Goal: Task Accomplishment & Management: Use online tool/utility

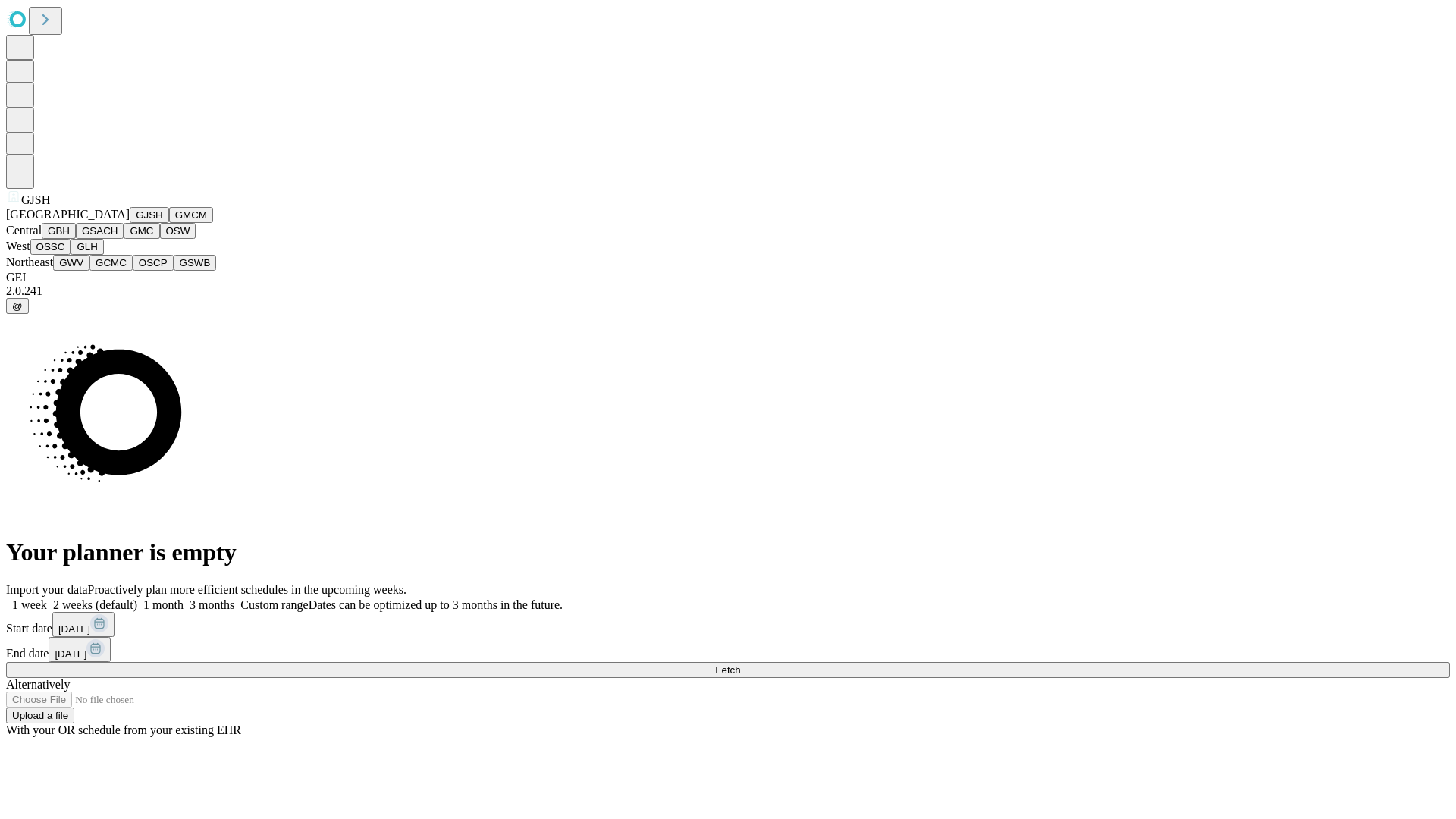
click at [130, 223] on button "GJSH" at bounding box center [149, 214] width 40 height 16
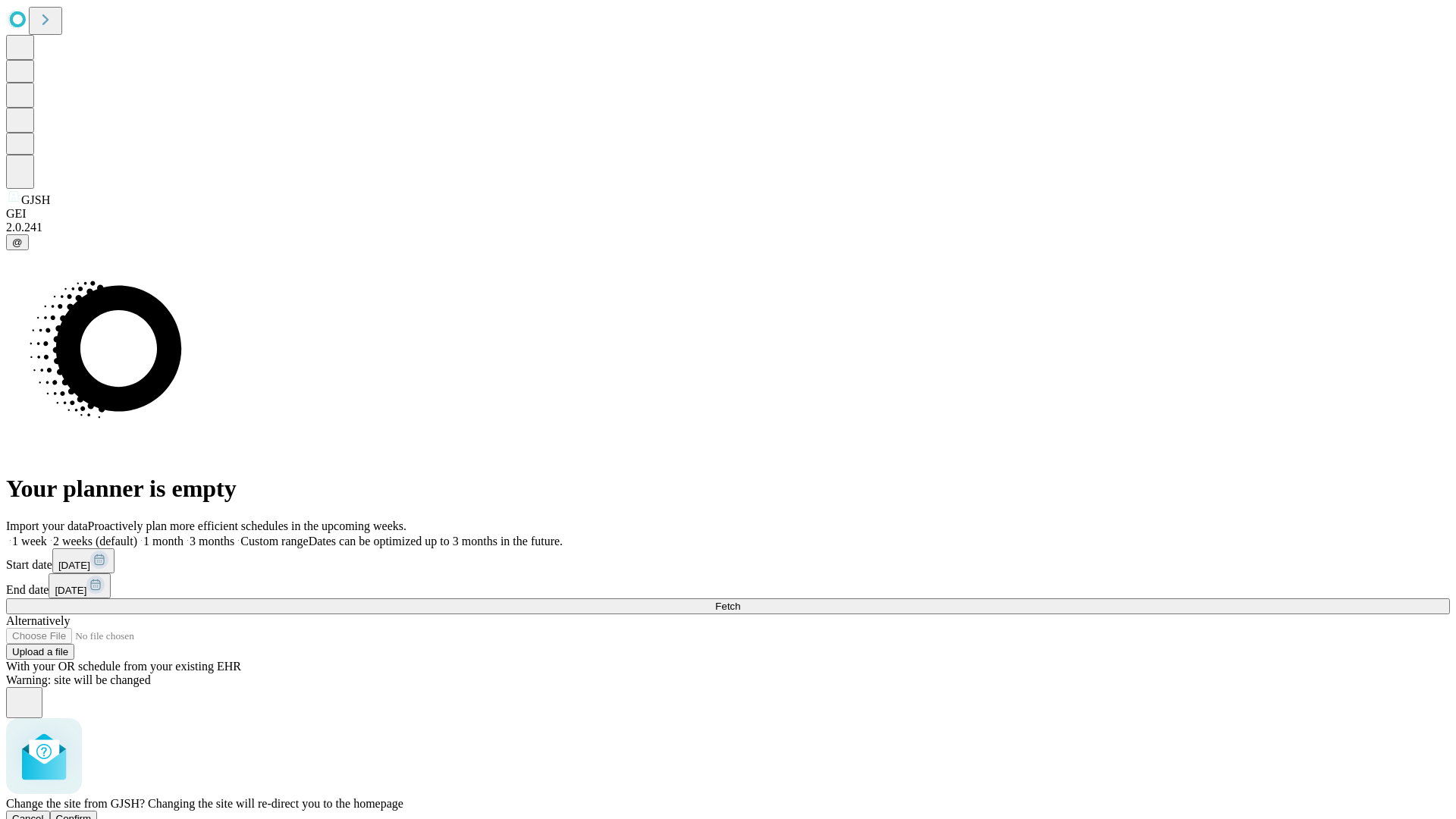
click at [92, 813] on span "Confirm" at bounding box center [74, 818] width 36 height 12
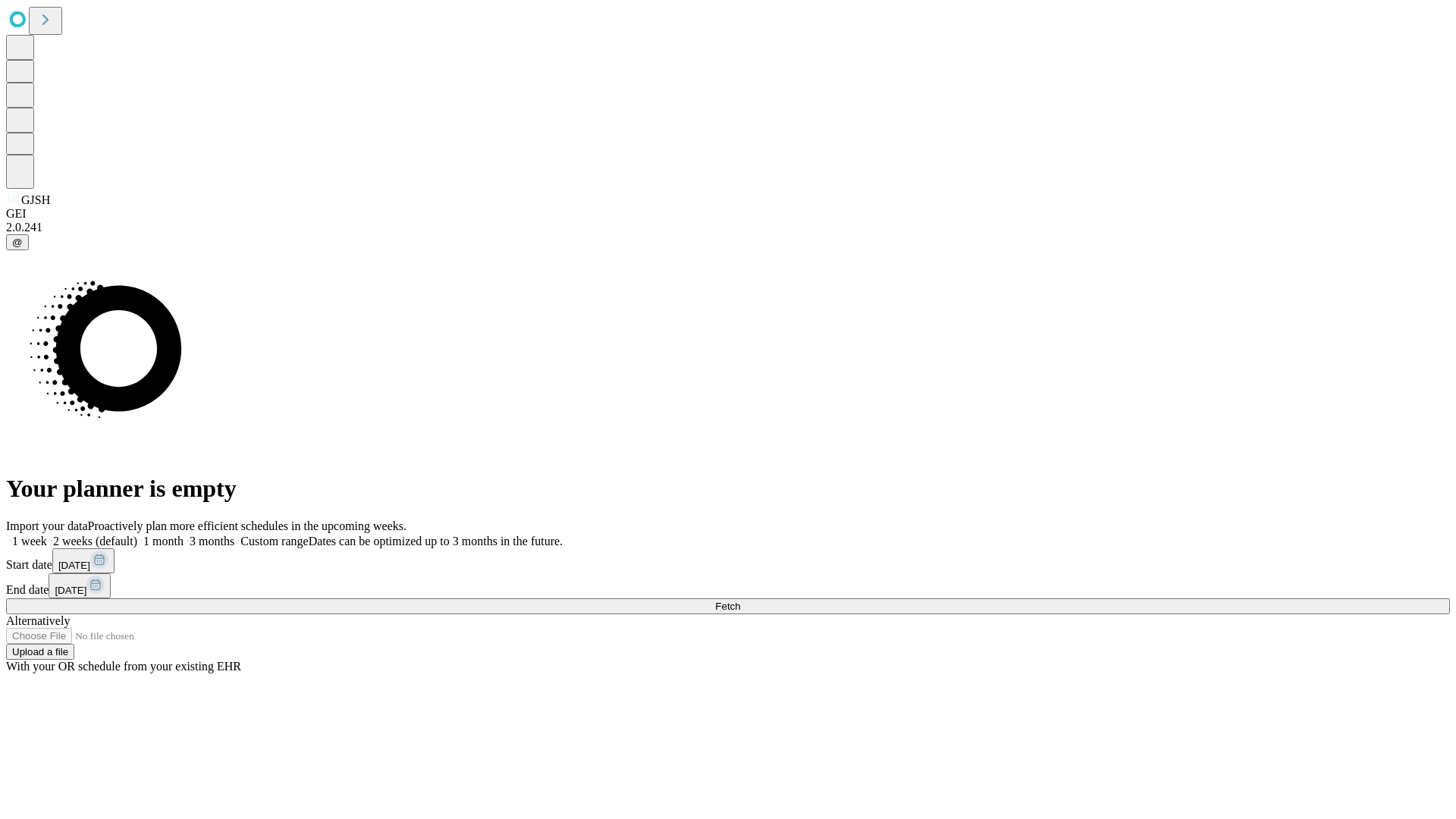
click at [137, 534] on label "2 weeks (default)" at bounding box center [92, 541] width 91 height 13
click at [740, 601] on span "Fetch" at bounding box center [728, 606] width 25 height 12
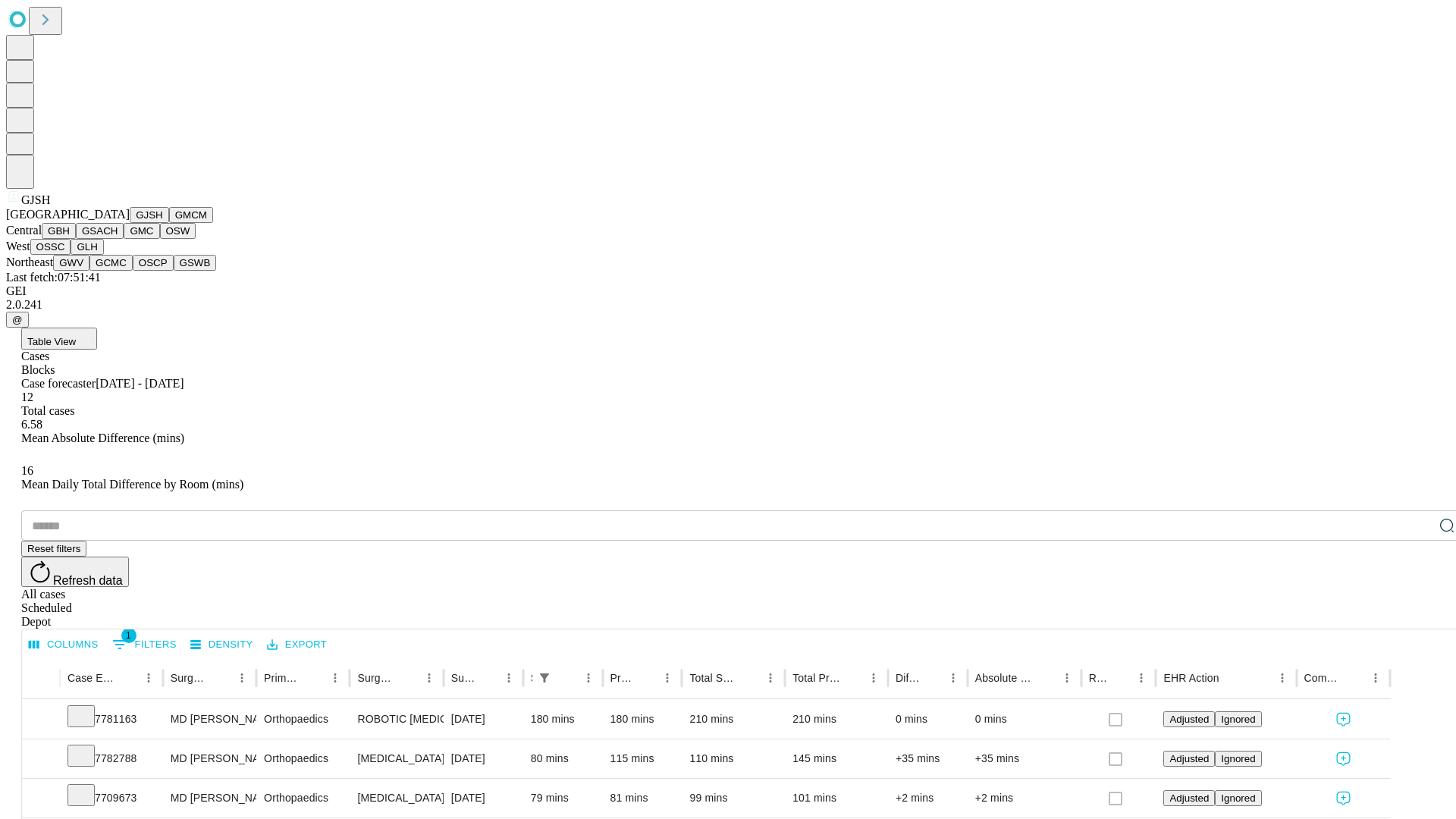
click at [169, 223] on button "GMCM" at bounding box center [191, 214] width 44 height 16
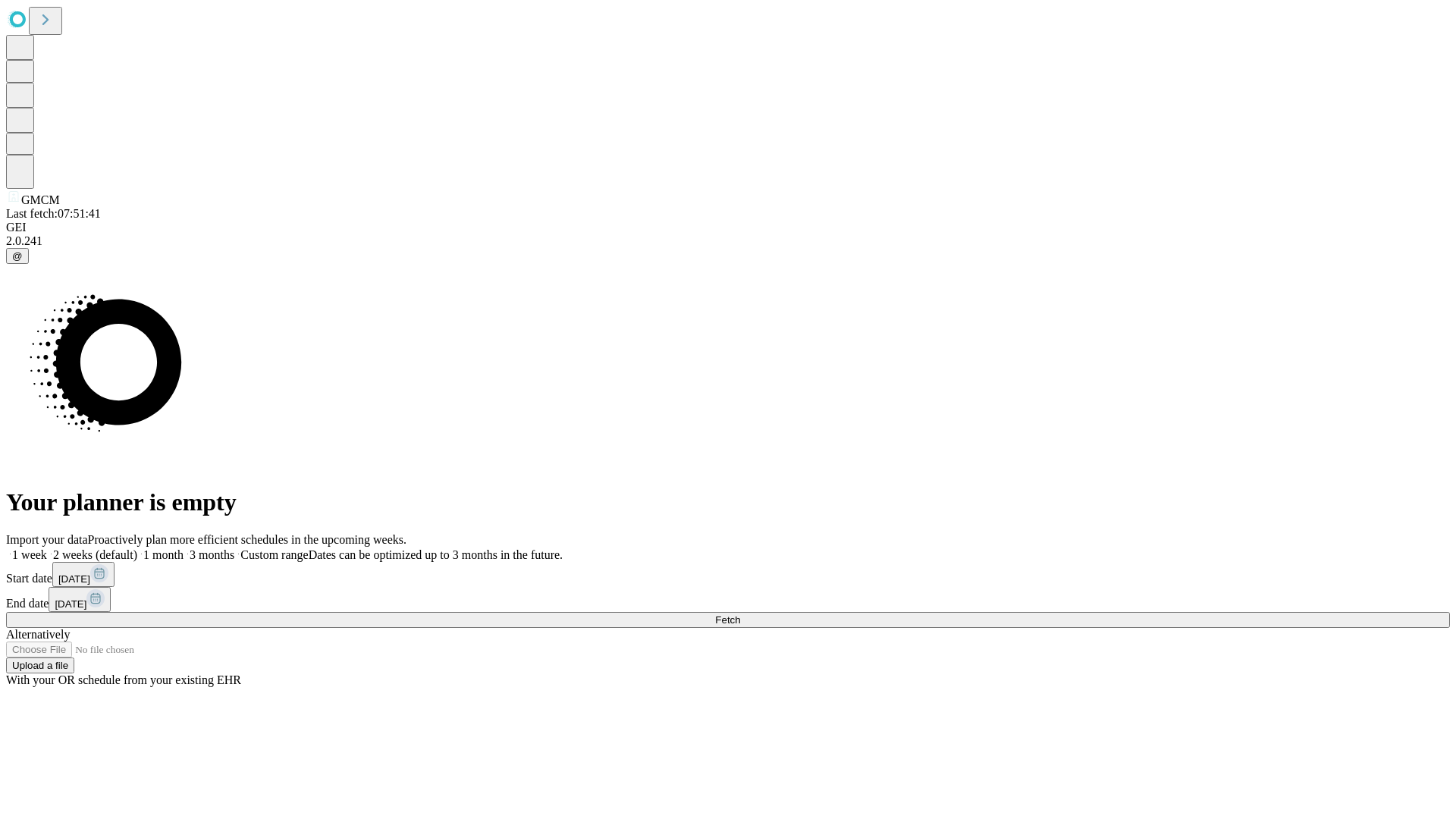
click at [137, 548] on label "2 weeks (default)" at bounding box center [92, 555] width 91 height 13
click at [740, 614] on span "Fetch" at bounding box center [728, 619] width 25 height 12
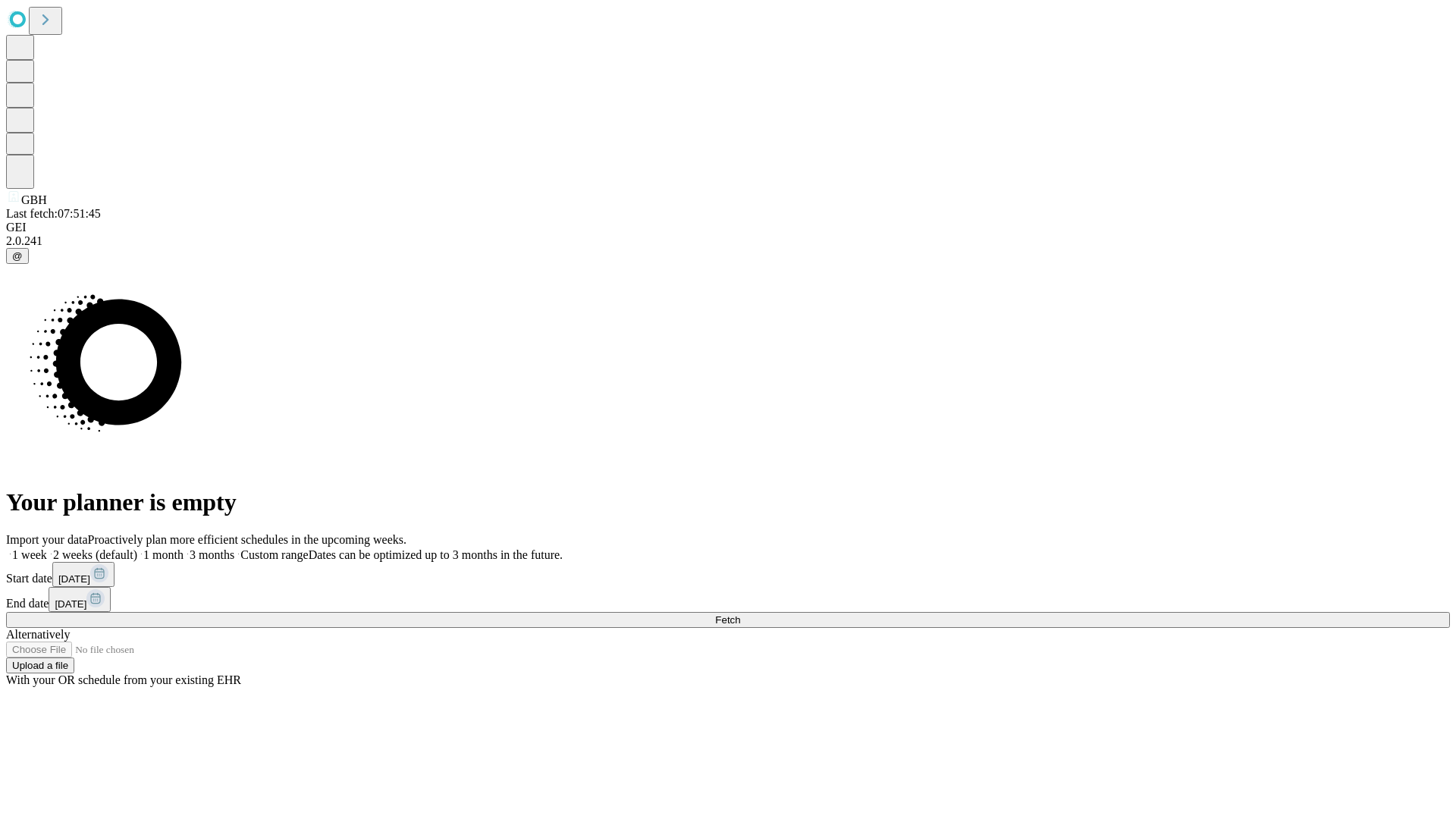
click at [137, 548] on label "2 weeks (default)" at bounding box center [92, 555] width 91 height 13
click at [740, 614] on span "Fetch" at bounding box center [728, 619] width 25 height 12
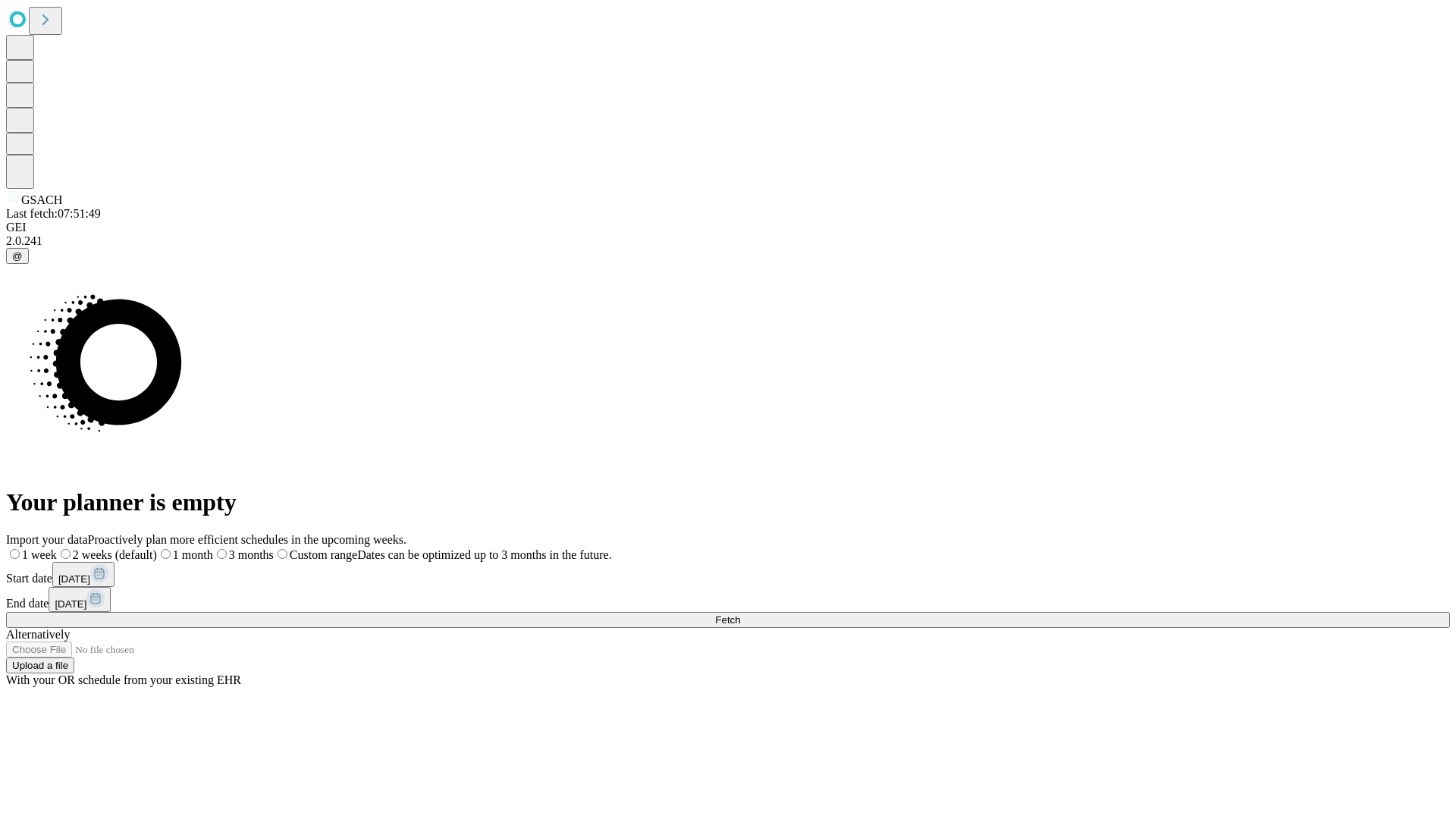
click at [157, 548] on label "2 weeks (default)" at bounding box center [107, 555] width 100 height 13
click at [740, 614] on span "Fetch" at bounding box center [728, 619] width 25 height 12
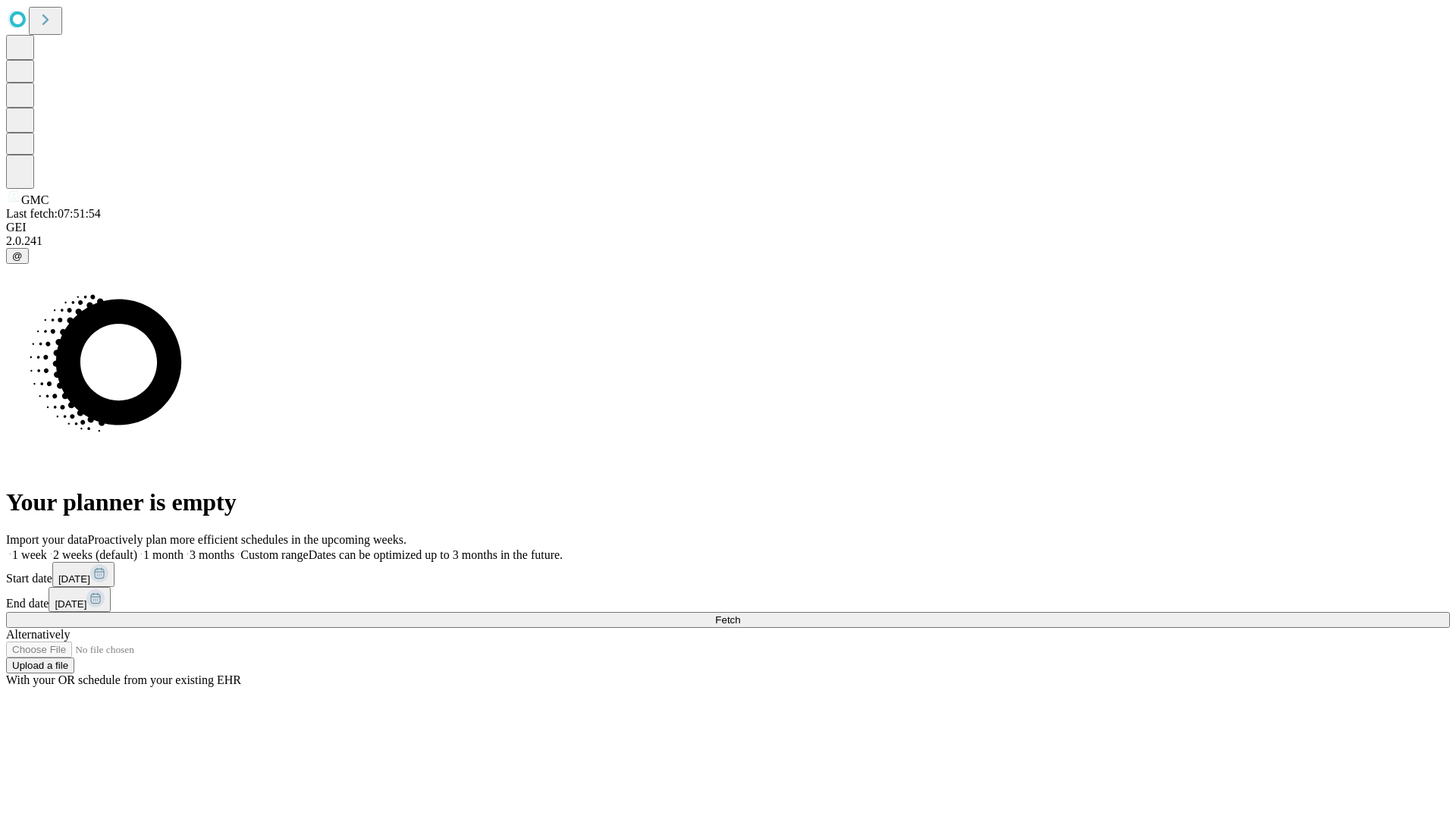
click at [137, 548] on label "2 weeks (default)" at bounding box center [92, 555] width 91 height 13
click at [740, 614] on span "Fetch" at bounding box center [728, 619] width 25 height 12
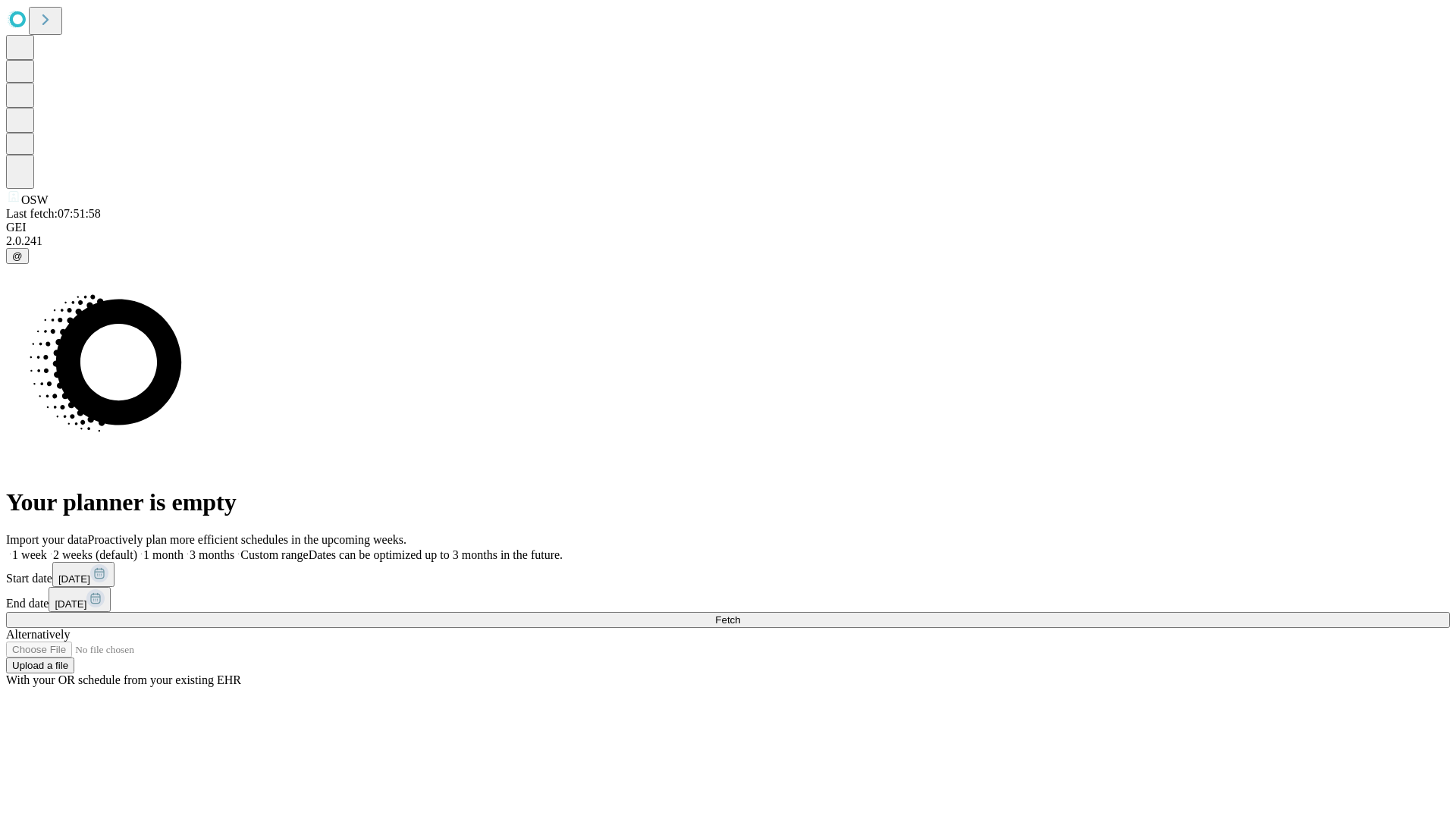
click at [137, 548] on label "2 weeks (default)" at bounding box center [92, 555] width 91 height 13
click at [740, 614] on span "Fetch" at bounding box center [728, 619] width 25 height 12
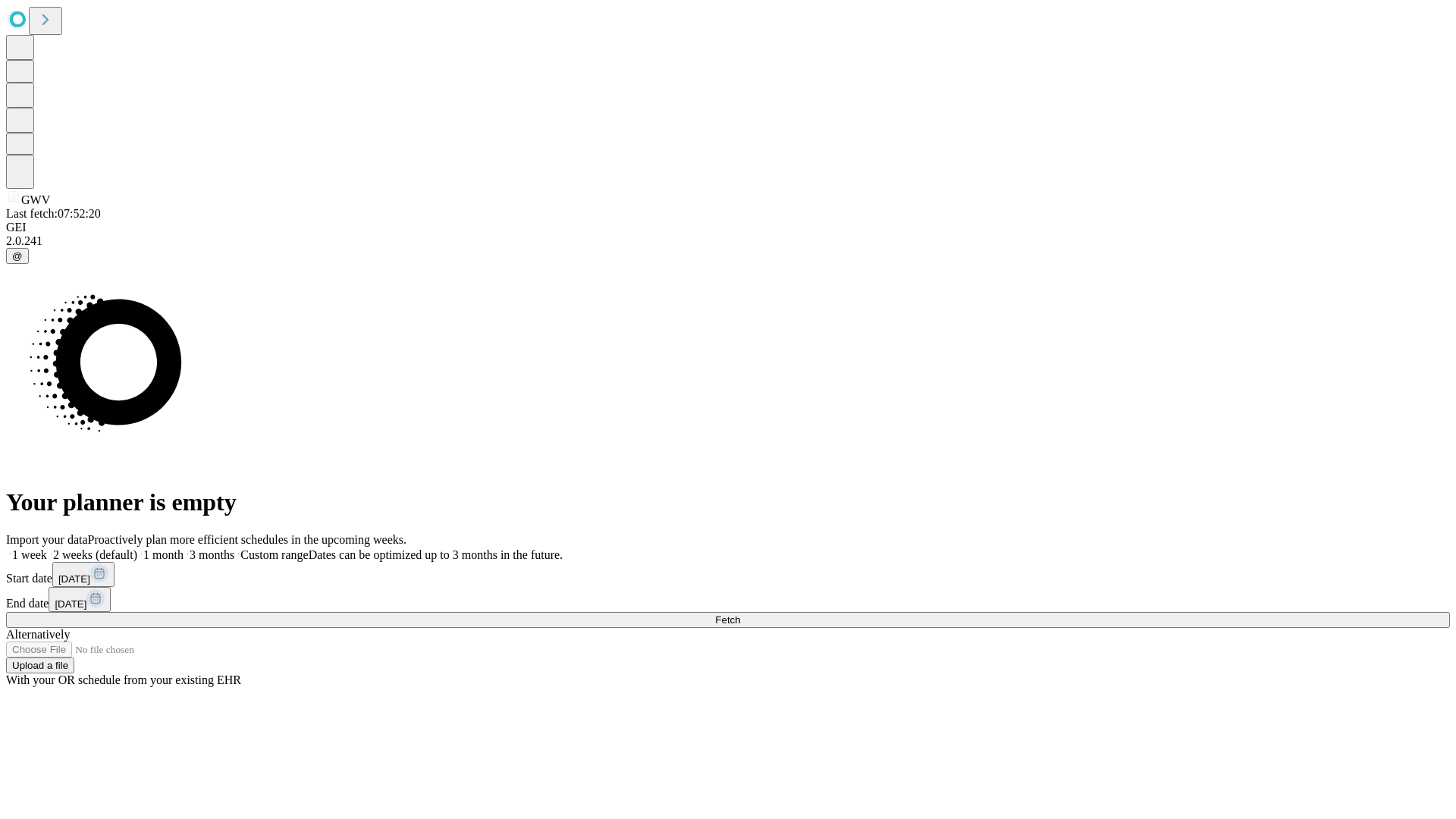
click at [137, 548] on label "2 weeks (default)" at bounding box center [92, 555] width 91 height 13
click at [740, 614] on span "Fetch" at bounding box center [728, 619] width 25 height 12
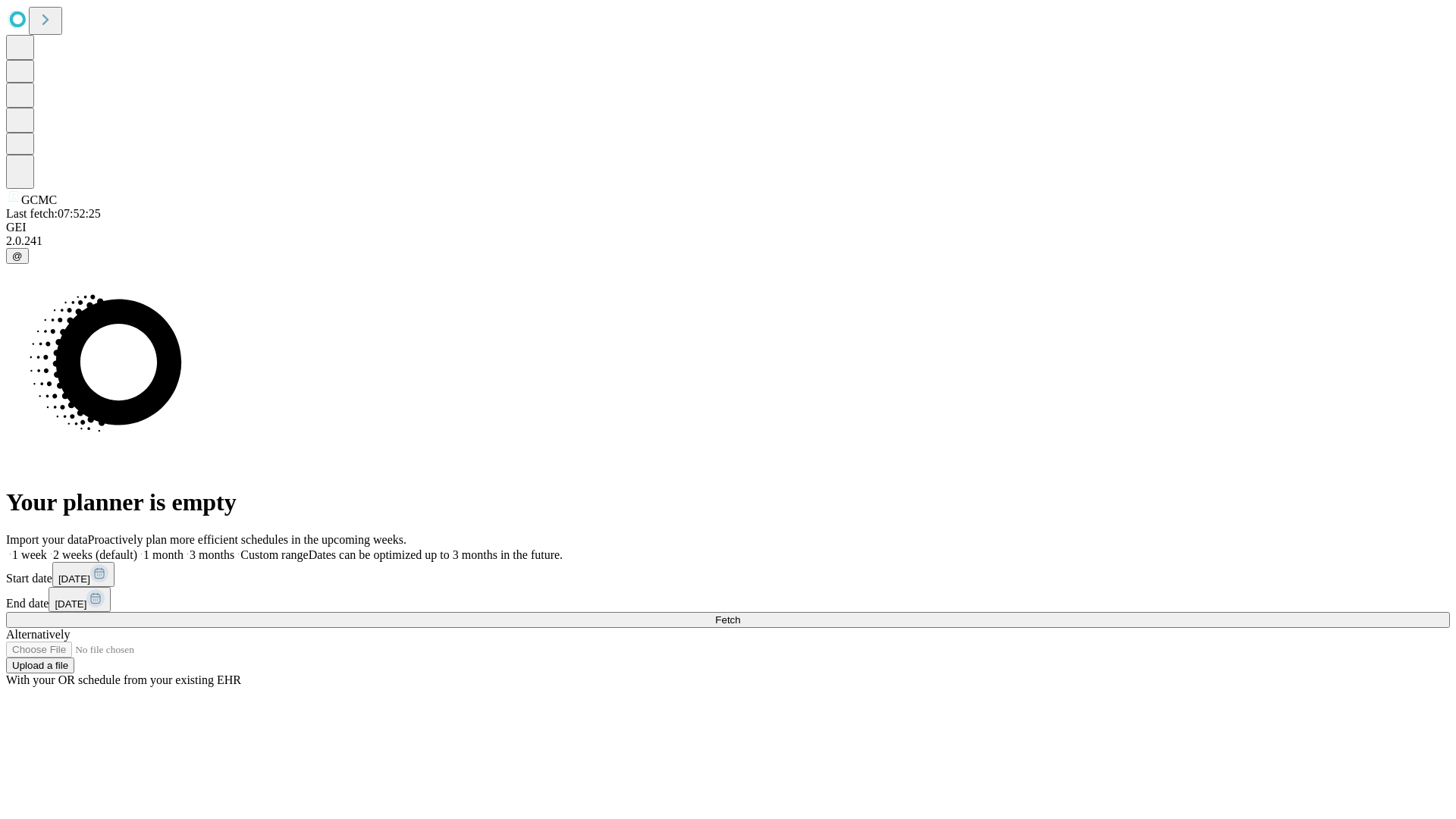
click at [137, 548] on label "2 weeks (default)" at bounding box center [92, 555] width 91 height 13
click at [740, 614] on span "Fetch" at bounding box center [728, 619] width 25 height 12
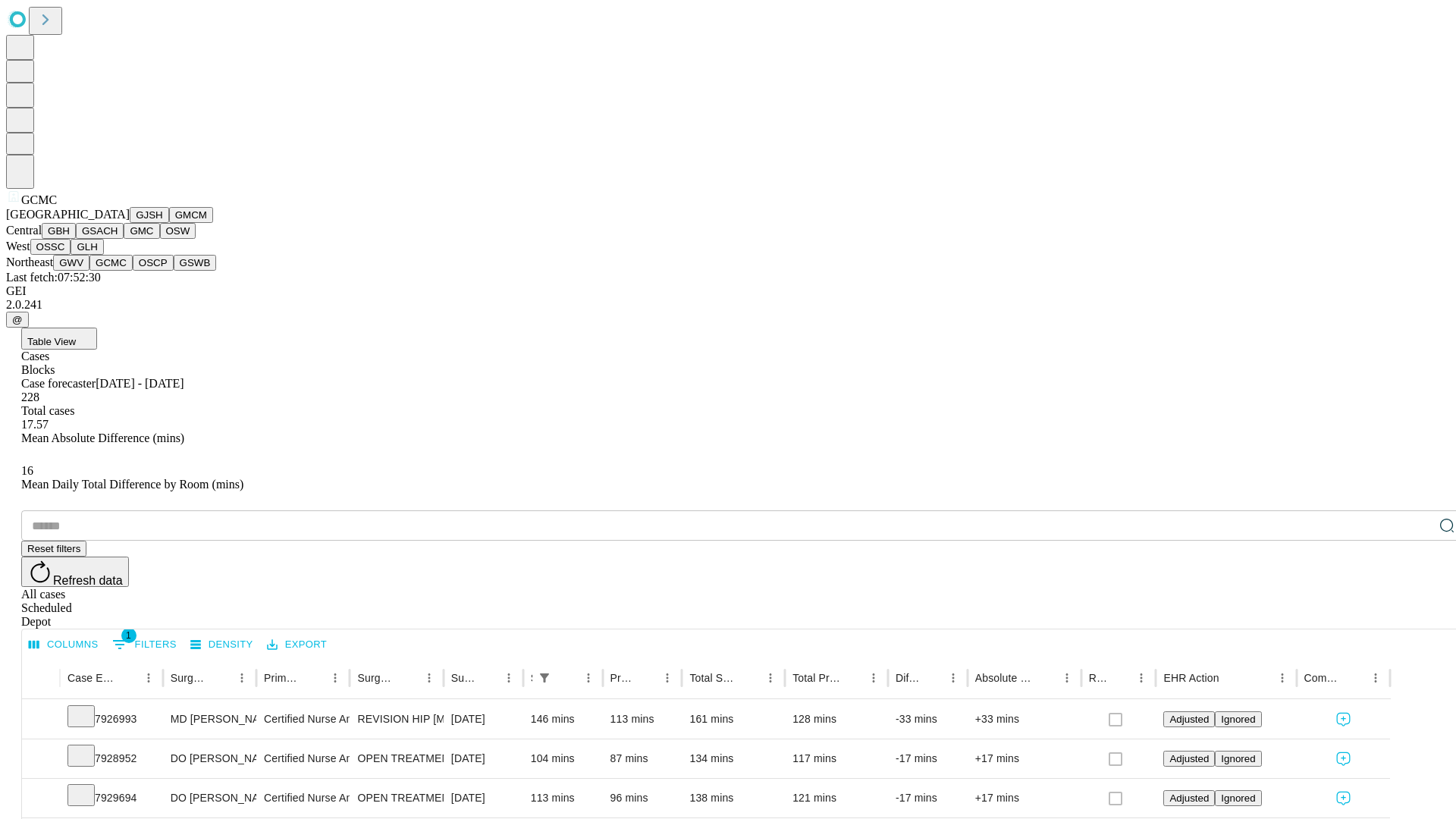
click at [133, 271] on button "OSCP" at bounding box center [153, 263] width 41 height 16
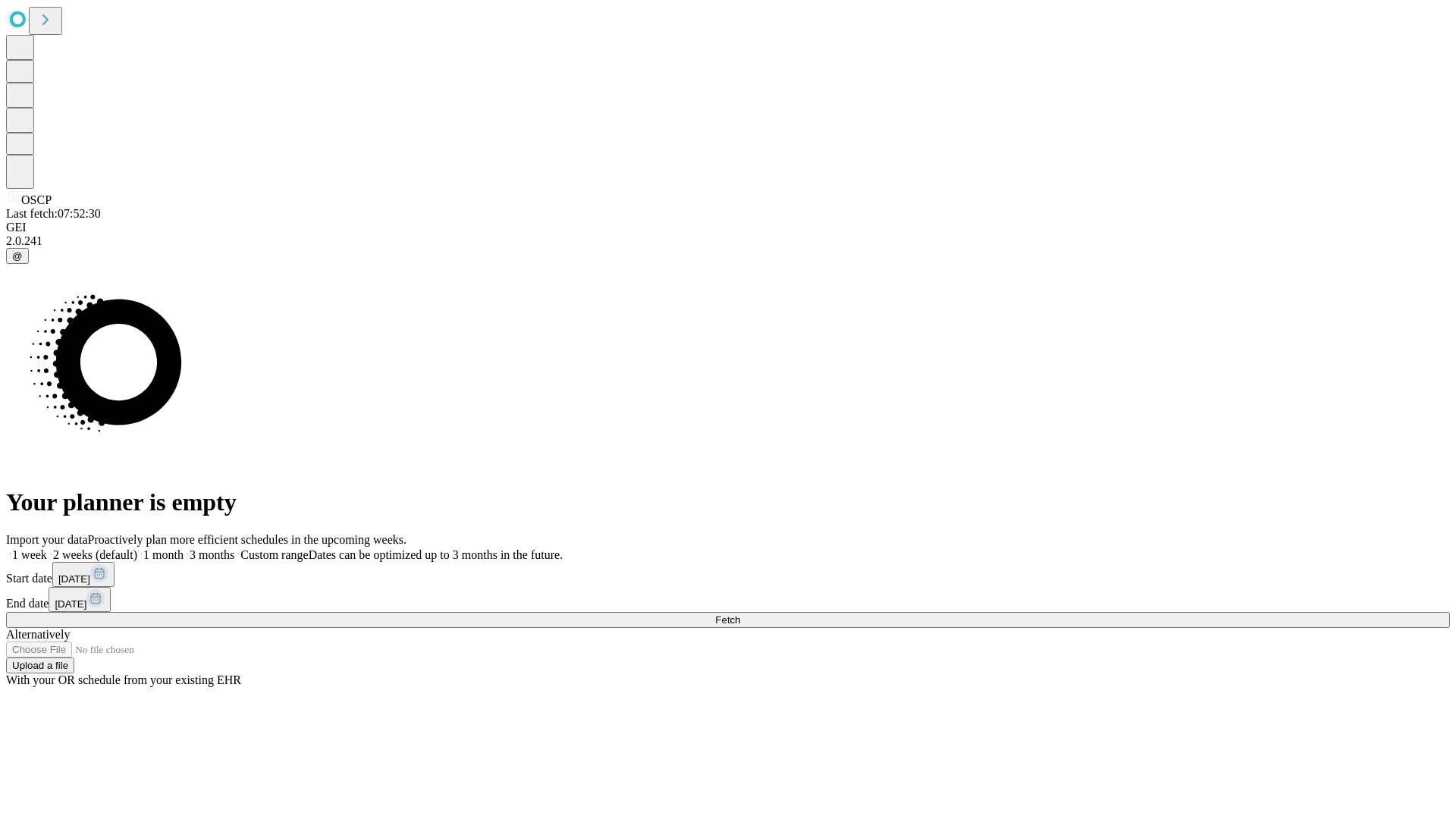
click at [137, 548] on label "2 weeks (default)" at bounding box center [92, 555] width 91 height 13
click at [740, 614] on span "Fetch" at bounding box center [728, 619] width 25 height 12
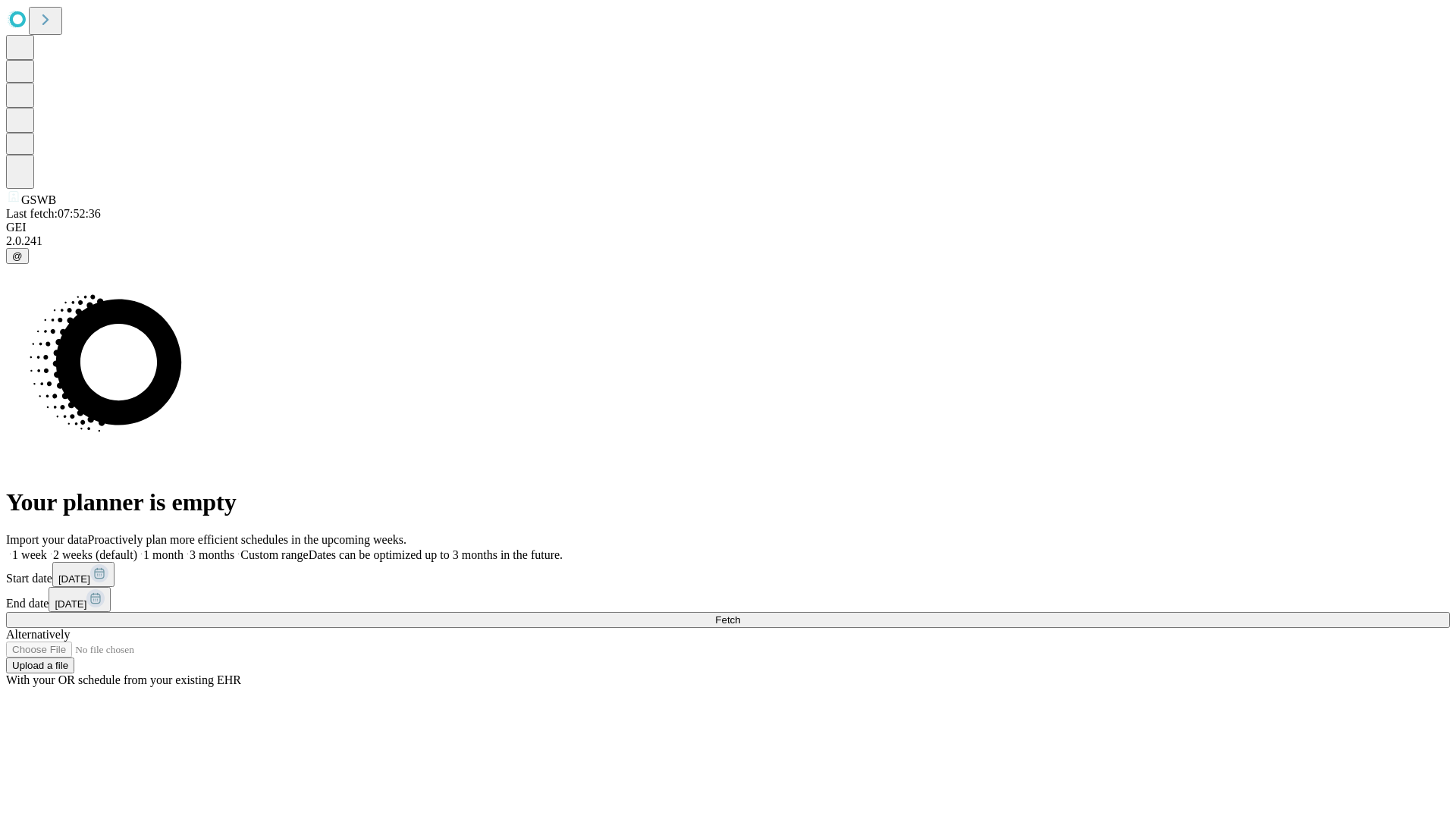
click at [137, 548] on label "2 weeks (default)" at bounding box center [92, 555] width 91 height 13
click at [740, 614] on span "Fetch" at bounding box center [728, 619] width 25 height 12
